Goal: Find specific page/section: Find specific page/section

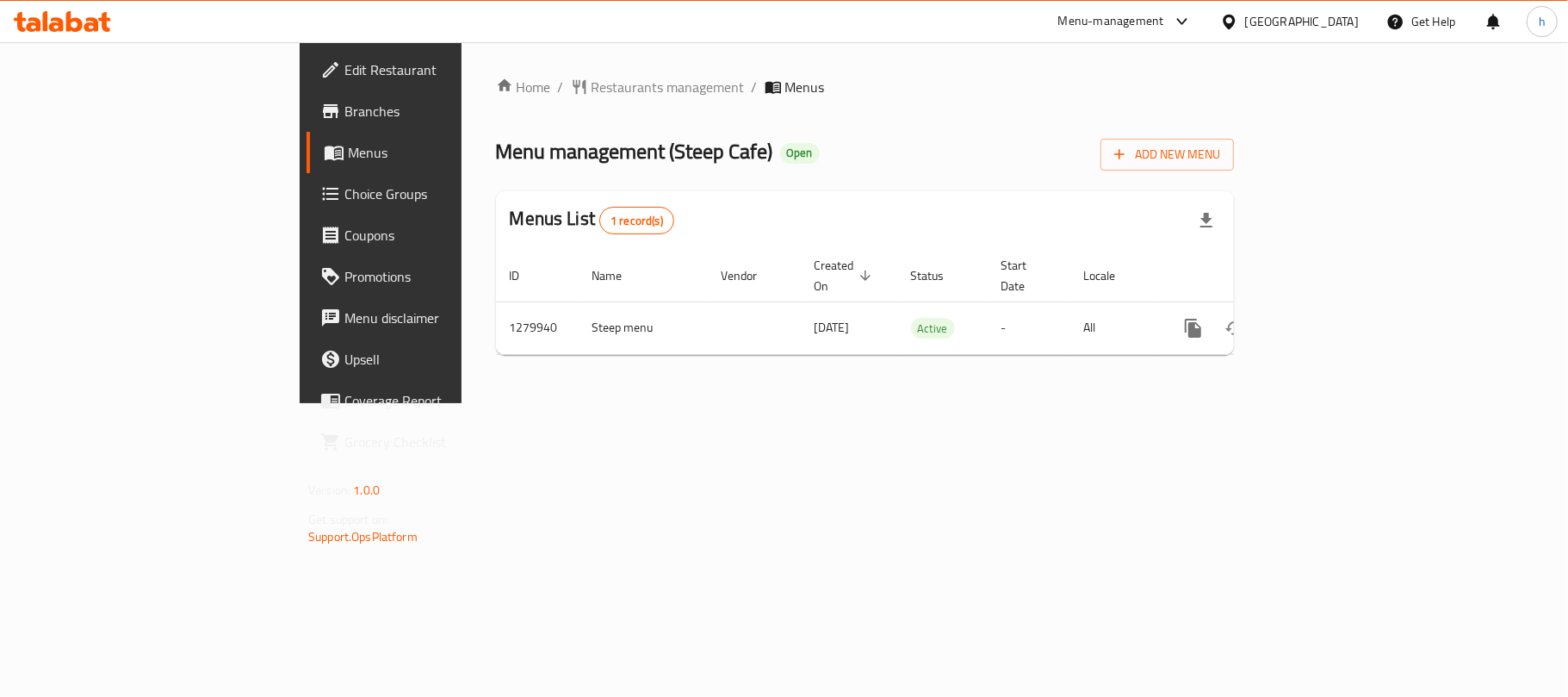
click at [1345, 20] on div "Qatar" at bounding box center [1302, 21] width 114 height 19
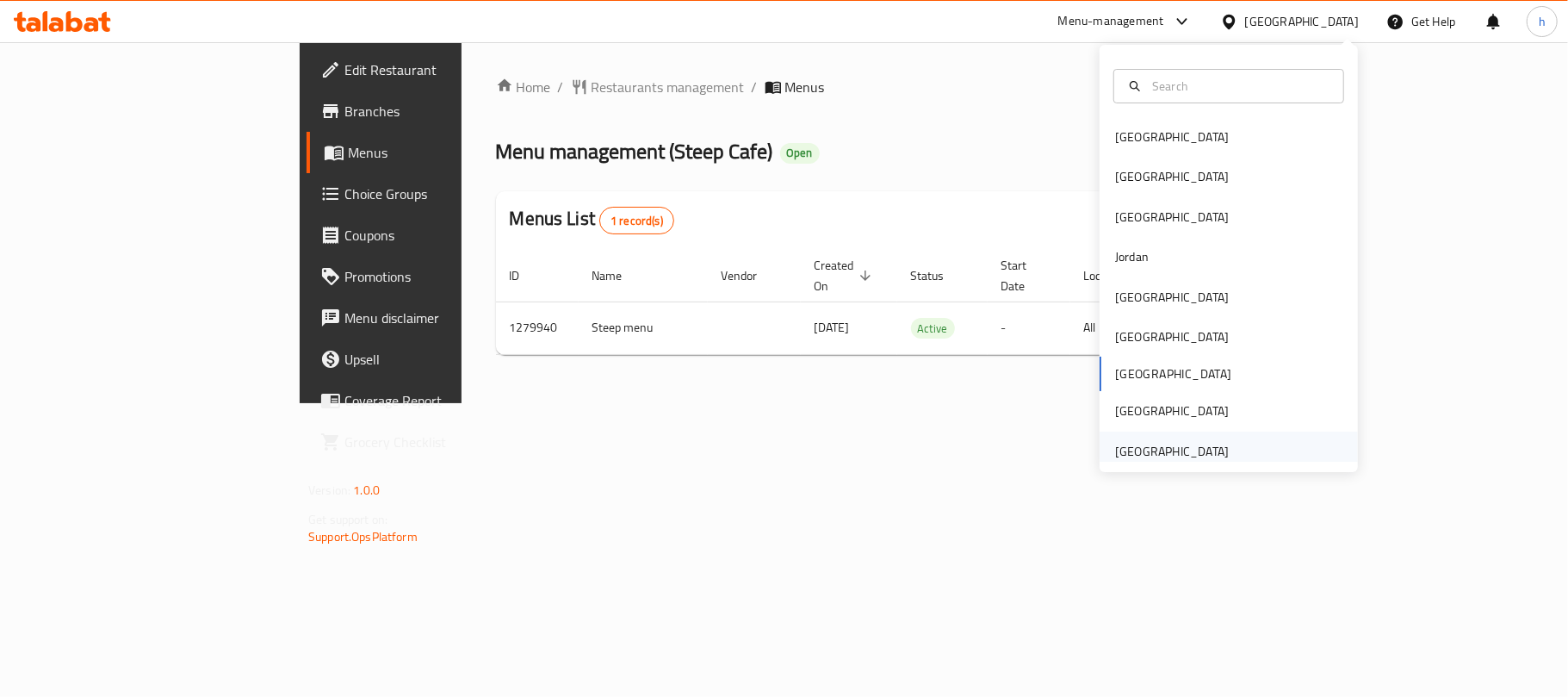
click at [1165, 456] on div "United Arab Emirates" at bounding box center [1173, 451] width 114 height 19
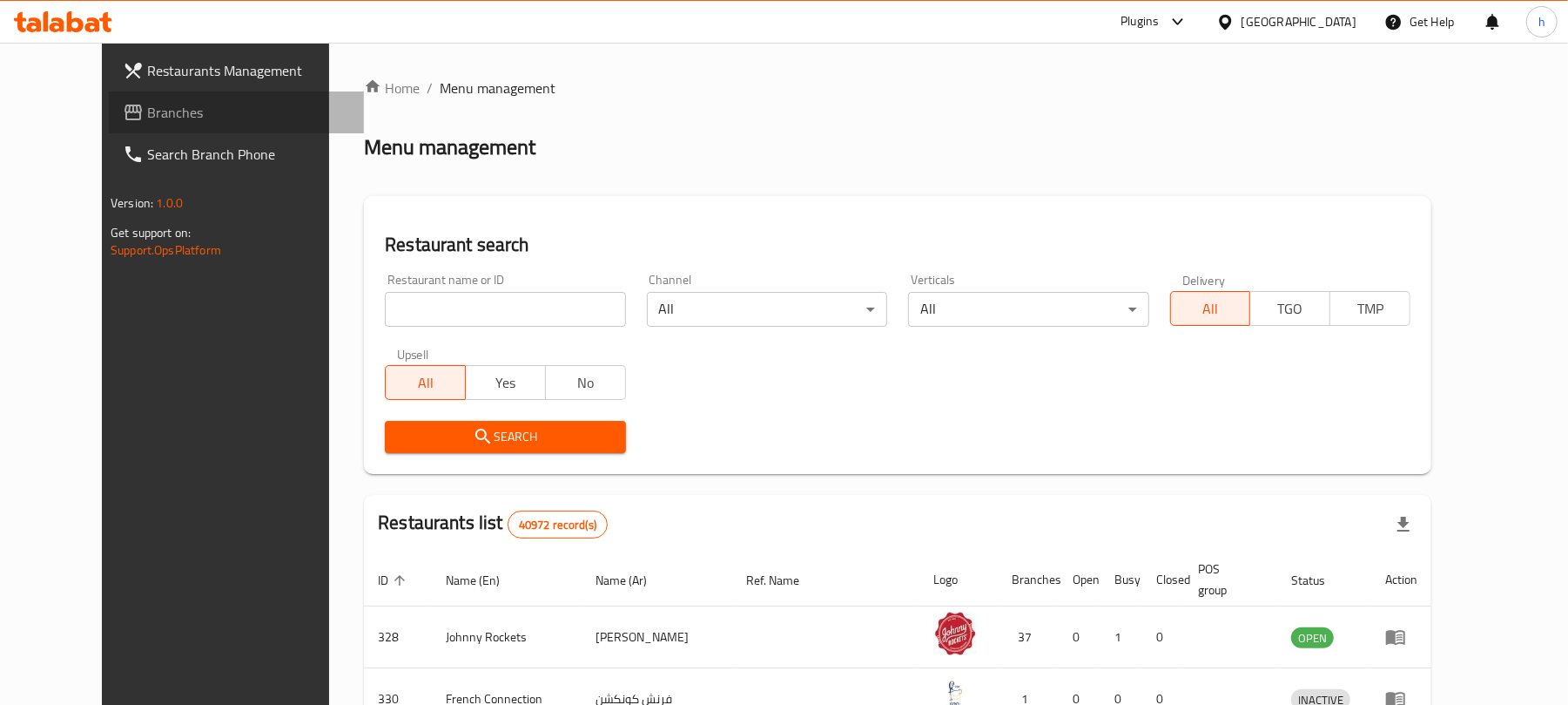
click at [147, 108] on span "Branches" at bounding box center [248, 113] width 203 height 20
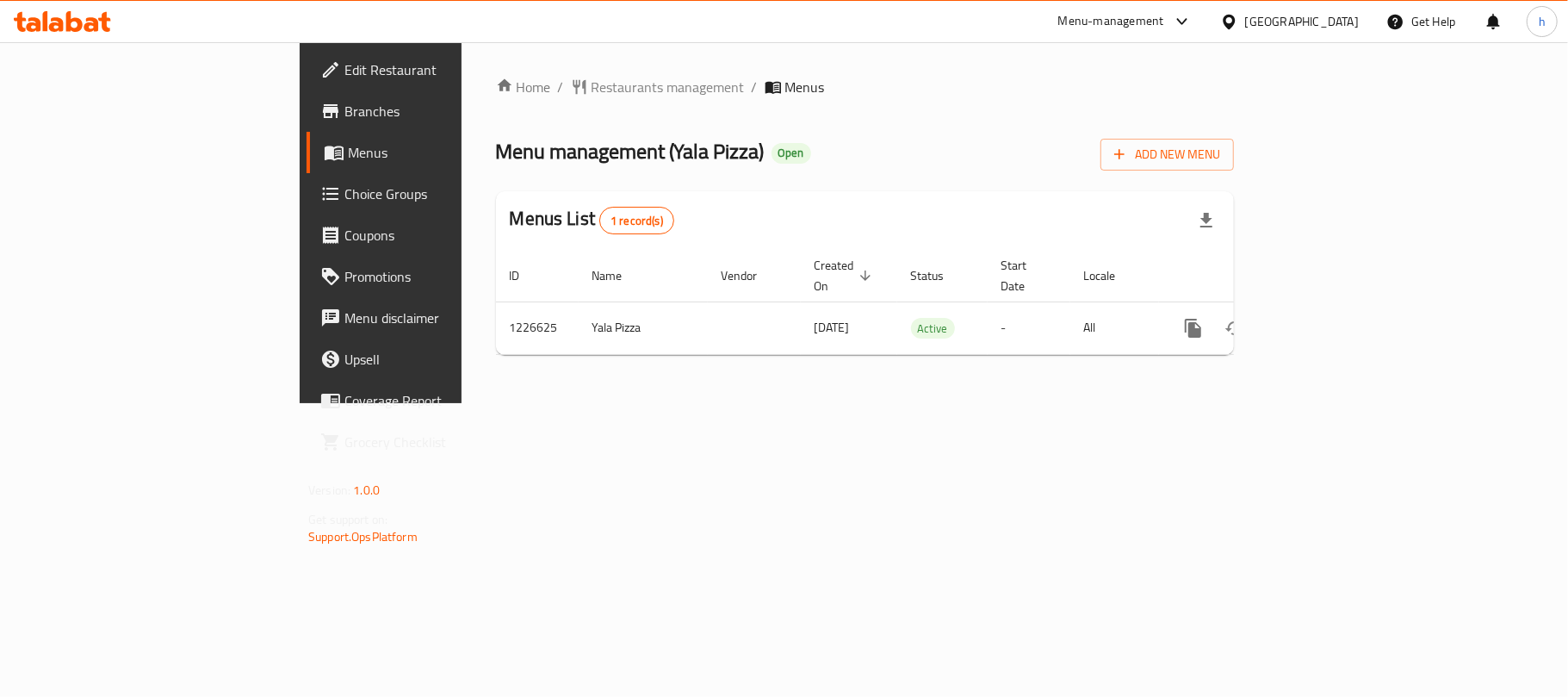
click at [1306, 20] on div "United Arab Emirates" at bounding box center [1302, 21] width 114 height 19
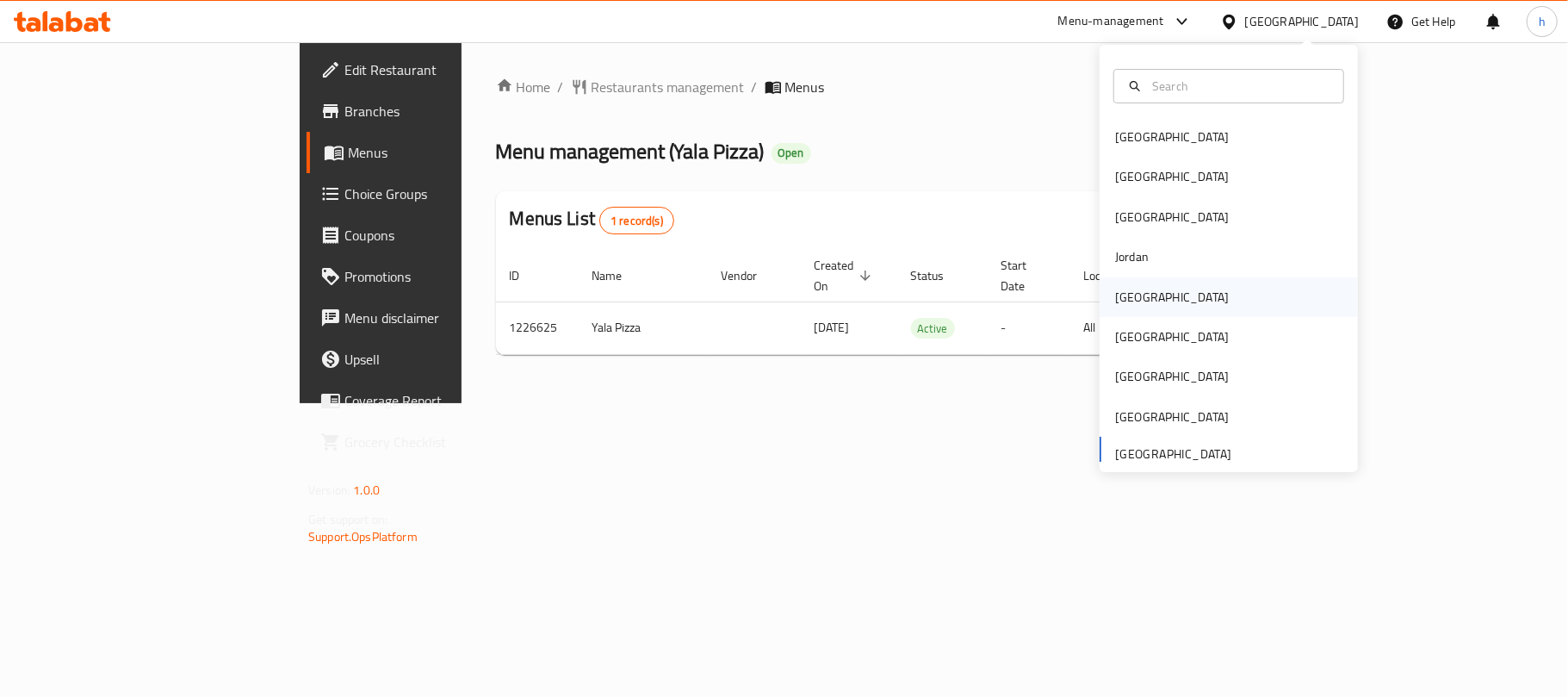
click at [1151, 303] on div "[GEOGRAPHIC_DATA]" at bounding box center [1229, 297] width 258 height 40
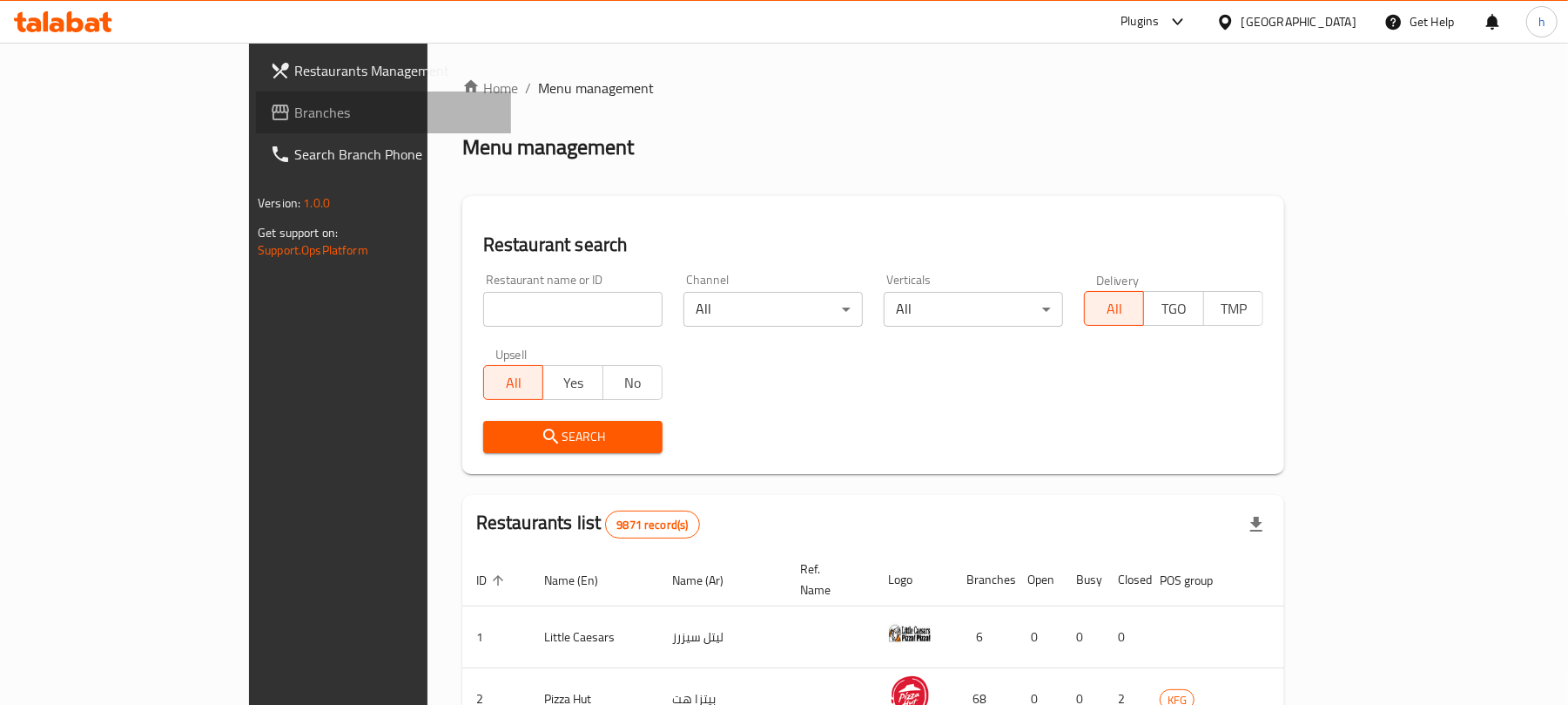
click at [295, 115] on span "Branches" at bounding box center [396, 113] width 203 height 20
